Goal: Check status: Check status

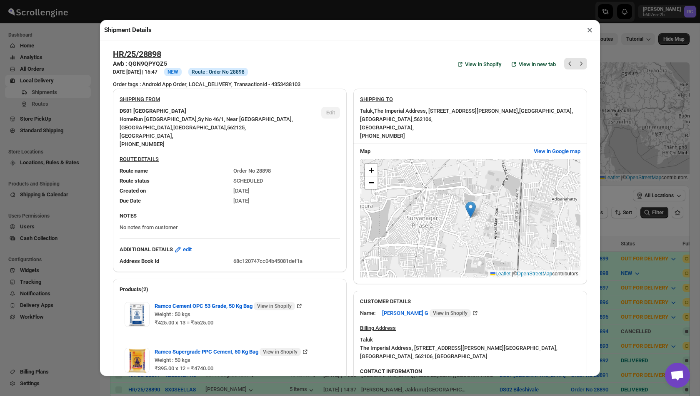
click at [593, 32] on button "×" at bounding box center [589, 30] width 12 height 12
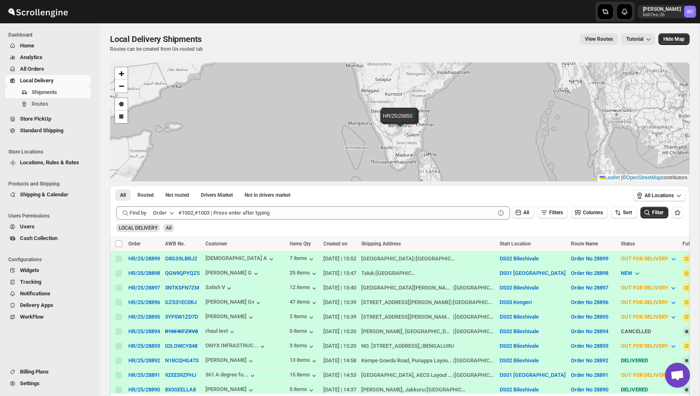
click at [174, 213] on icon "button" at bounding box center [172, 213] width 4 height 2
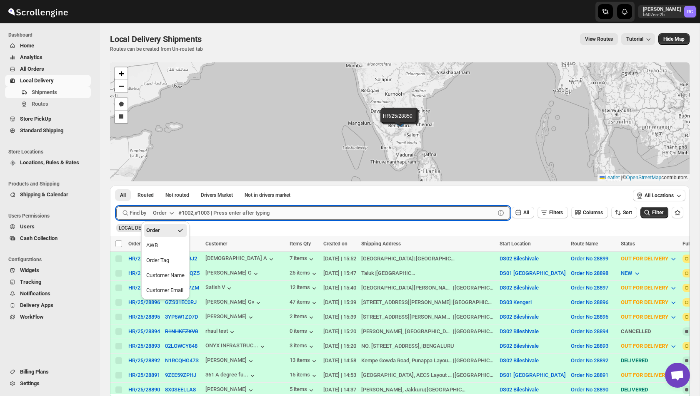
click at [209, 209] on input "text" at bounding box center [336, 213] width 316 height 13
paste input "28904"
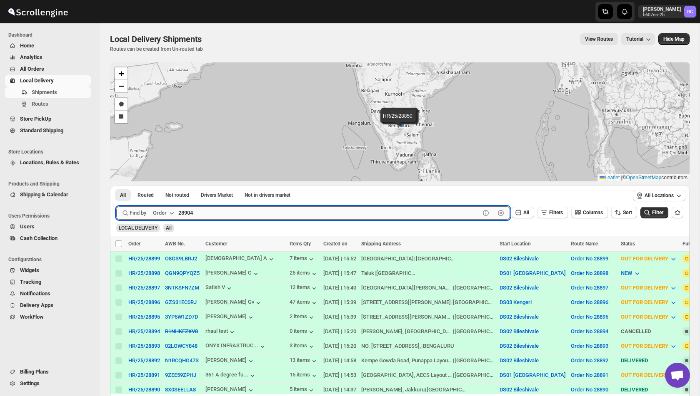
type input "28904"
click at [116, 186] on button "Submit" at bounding box center [128, 190] width 24 height 9
click at [49, 104] on span "Routes" at bounding box center [60, 104] width 57 height 8
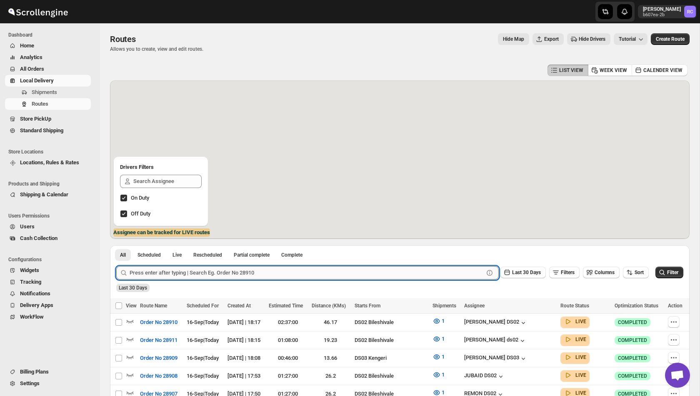
click at [205, 269] on input "text" at bounding box center [306, 272] width 354 height 13
click at [116, 246] on button "Submit" at bounding box center [128, 250] width 24 height 9
paste input "28904"
type input "28904"
click at [116, 246] on button "Submit" at bounding box center [128, 250] width 24 height 9
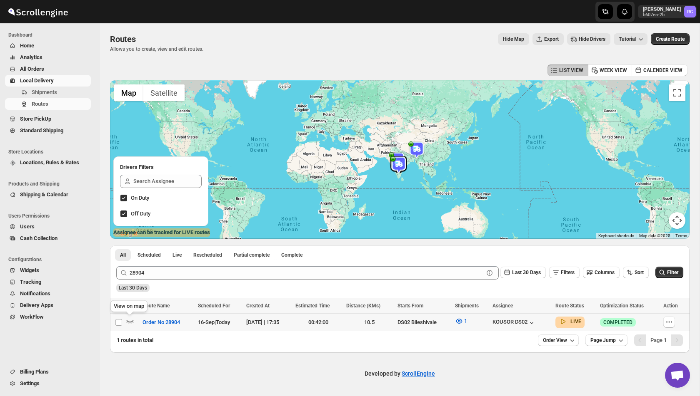
click at [127, 326] on span at bounding box center [130, 324] width 8 height 6
click at [130, 322] on icon "button" at bounding box center [130, 321] width 8 height 8
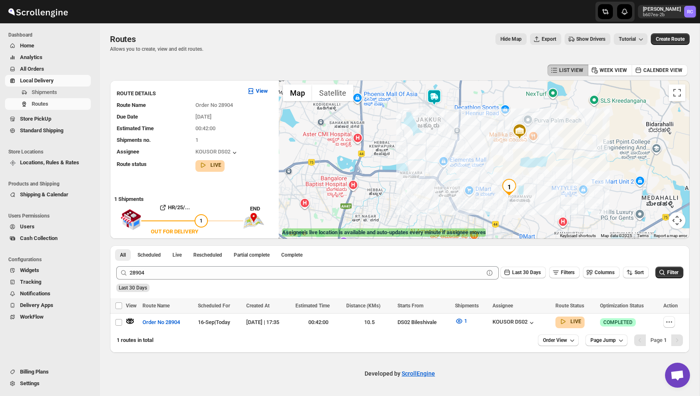
click at [433, 95] on img at bounding box center [434, 97] width 17 height 17
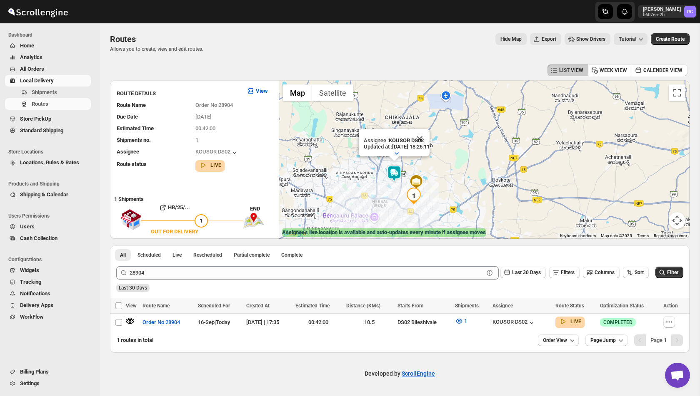
drag, startPoint x: 368, startPoint y: 207, endPoint x: 380, endPoint y: 190, distance: 21.3
click at [380, 190] on div "Assignee : KOUSOR DS02 Updated at : [DATE] 18:26:11 Duty mode Enabled Battery p…" at bounding box center [484, 159] width 411 height 159
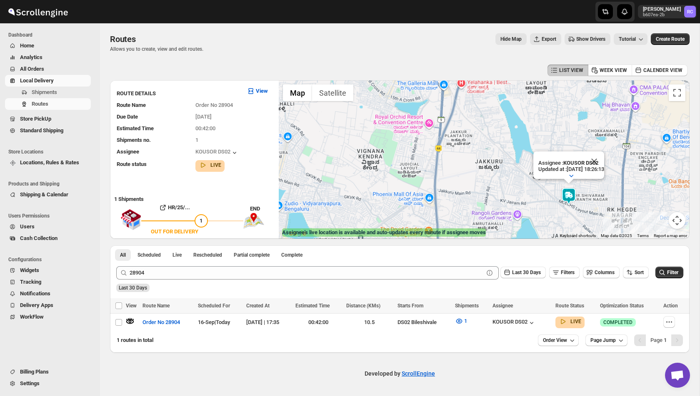
drag, startPoint x: 441, startPoint y: 154, endPoint x: 436, endPoint y: 222, distance: 68.1
click at [436, 222] on div "Assignee : KOUSOR DS02 Updated at : [DATE] 18:26:13 Duty mode Enabled Battery p…" at bounding box center [484, 159] width 411 height 159
